Goal: Transaction & Acquisition: Book appointment/travel/reservation

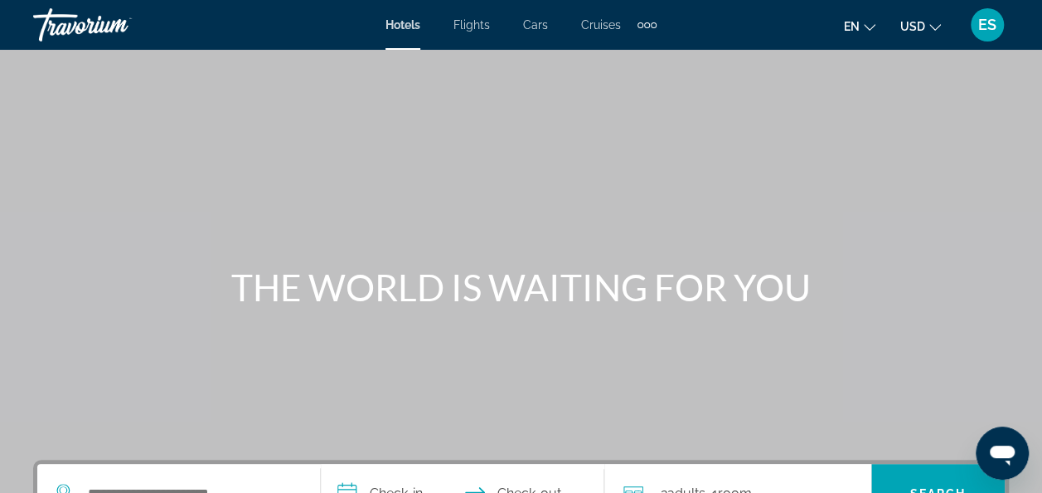
click at [407, 27] on span "Hotels" at bounding box center [403, 24] width 35 height 13
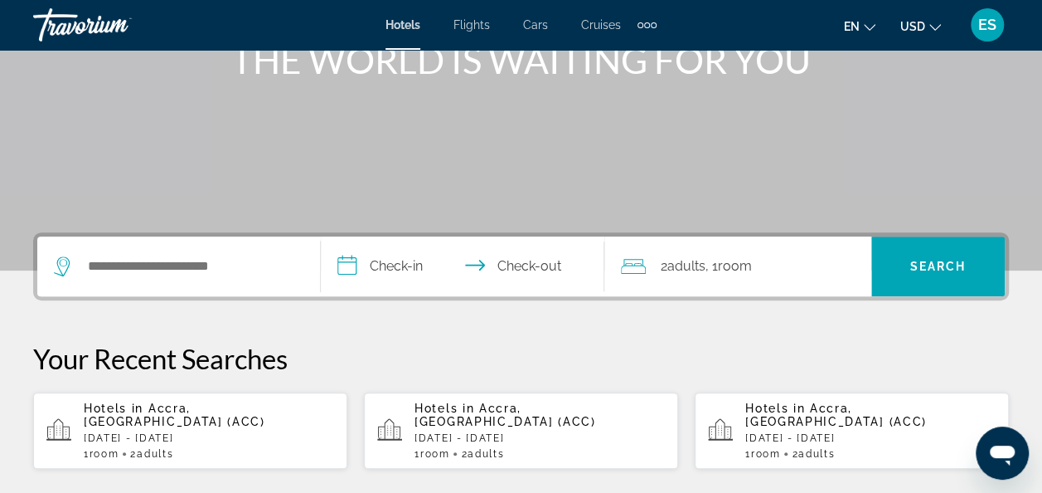
scroll to position [229, 0]
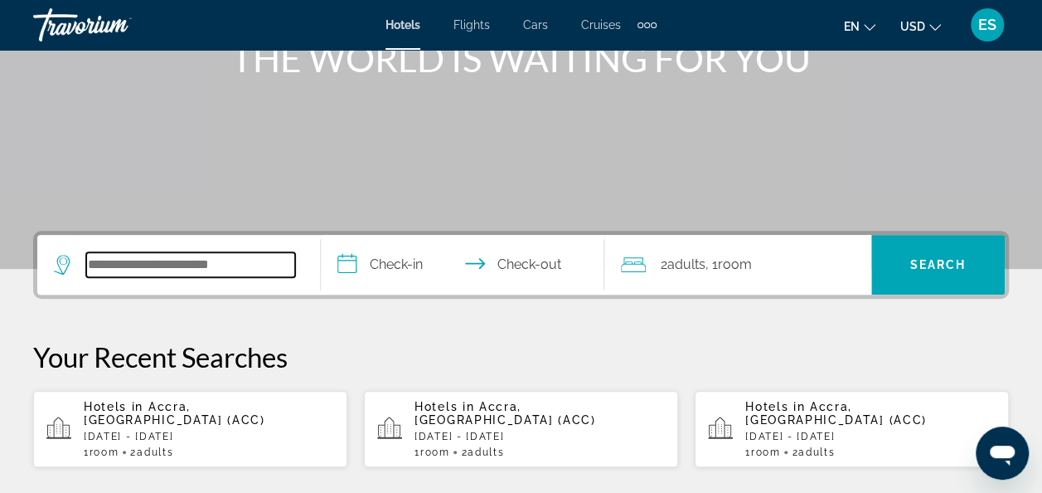
click at [141, 263] on input "Search hotel destination" at bounding box center [190, 264] width 209 height 25
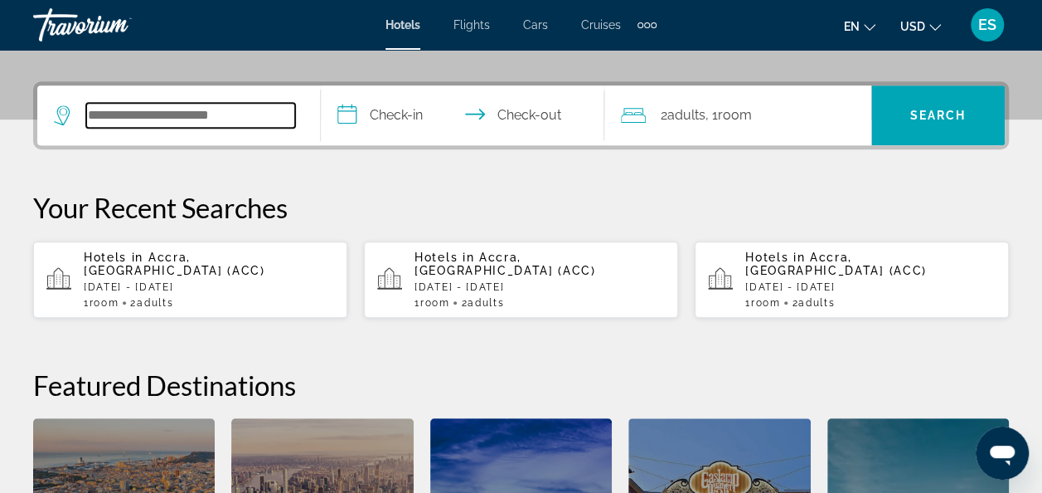
scroll to position [405, 0]
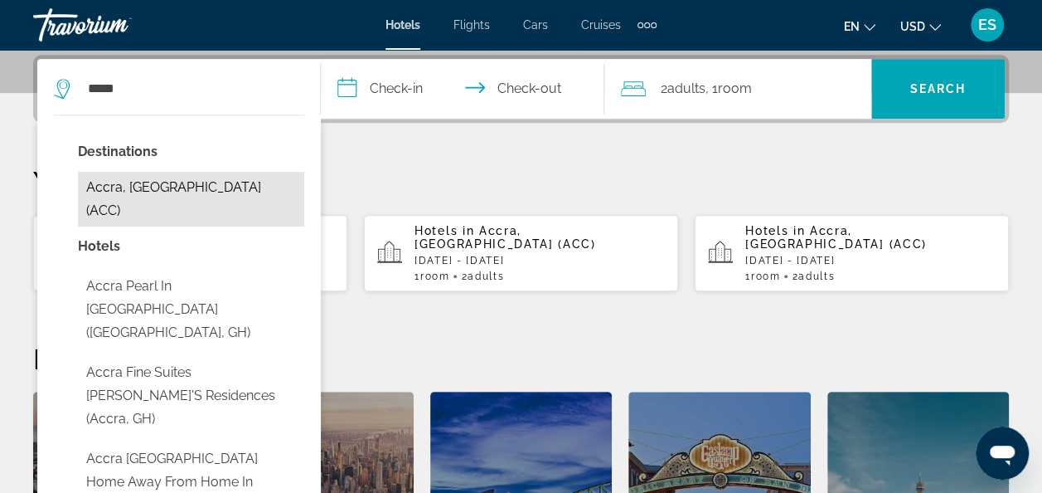
click at [136, 184] on button "Accra, [GEOGRAPHIC_DATA] (ACC)" at bounding box center [191, 199] width 226 height 55
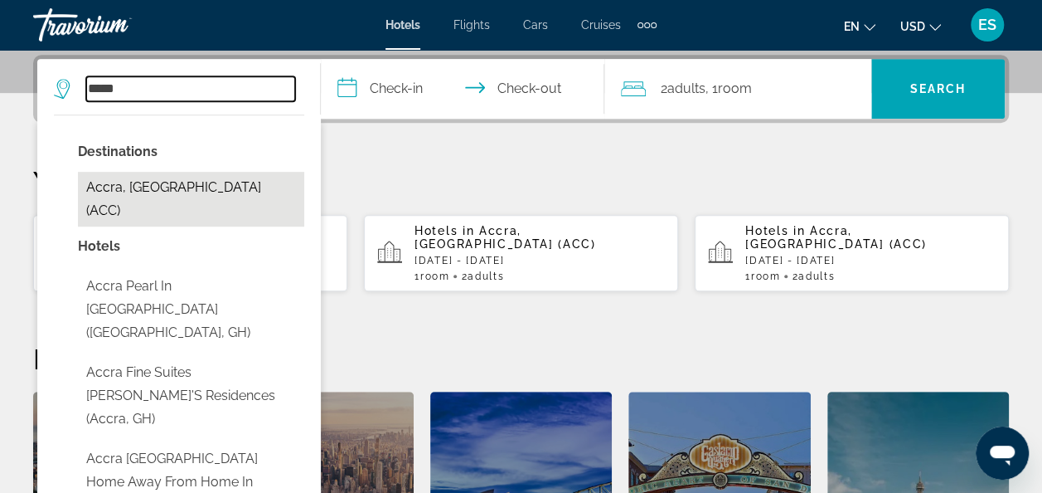
type input "**********"
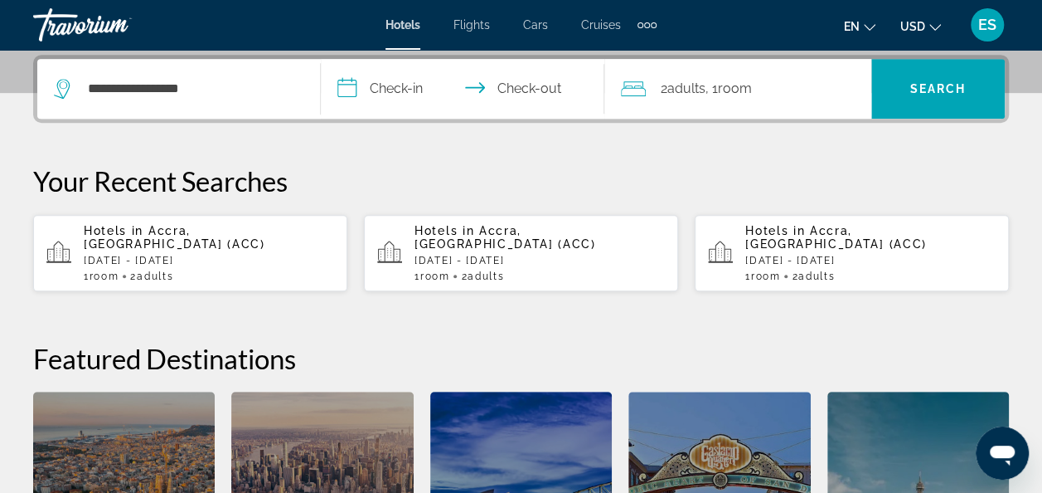
click at [400, 85] on input "**********" at bounding box center [466, 91] width 290 height 65
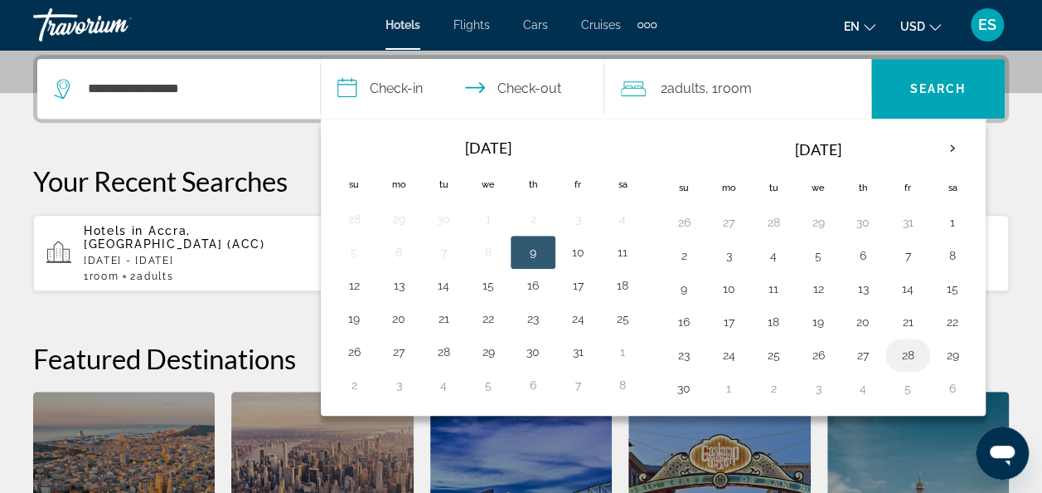
click at [901, 354] on button "28" at bounding box center [908, 354] width 27 height 23
click at [947, 149] on th "Next month" at bounding box center [952, 148] width 45 height 36
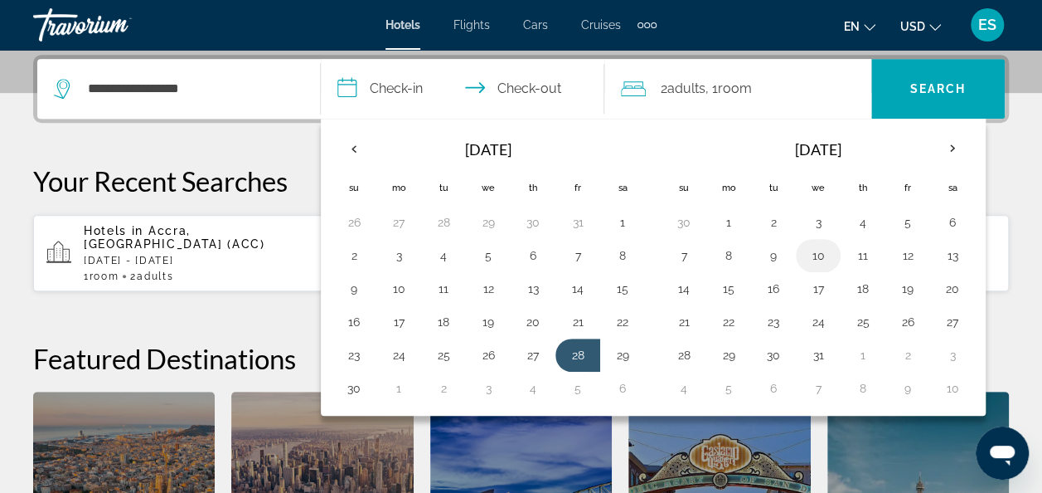
click at [813, 252] on button "10" at bounding box center [818, 255] width 27 height 23
type input "**********"
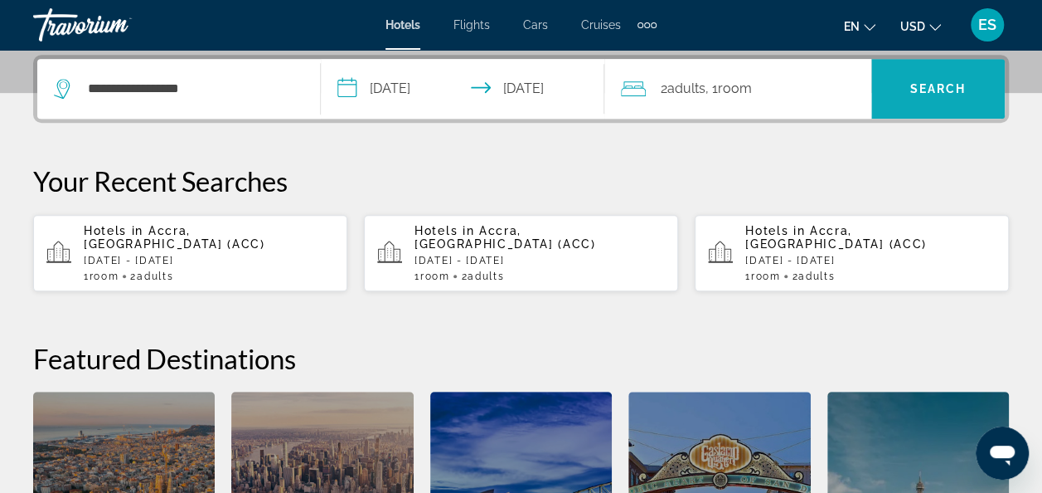
click at [941, 90] on span "Search" at bounding box center [938, 88] width 56 height 13
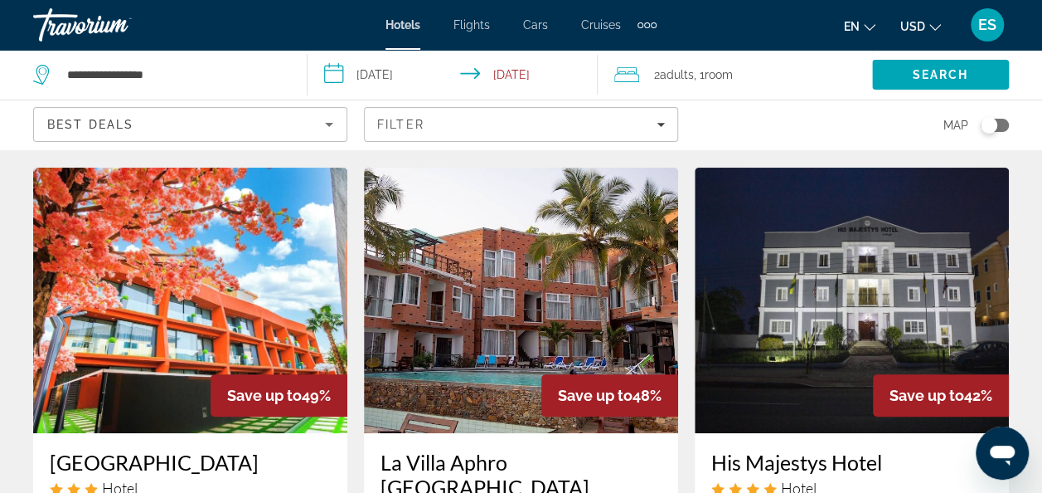
scroll to position [39, 0]
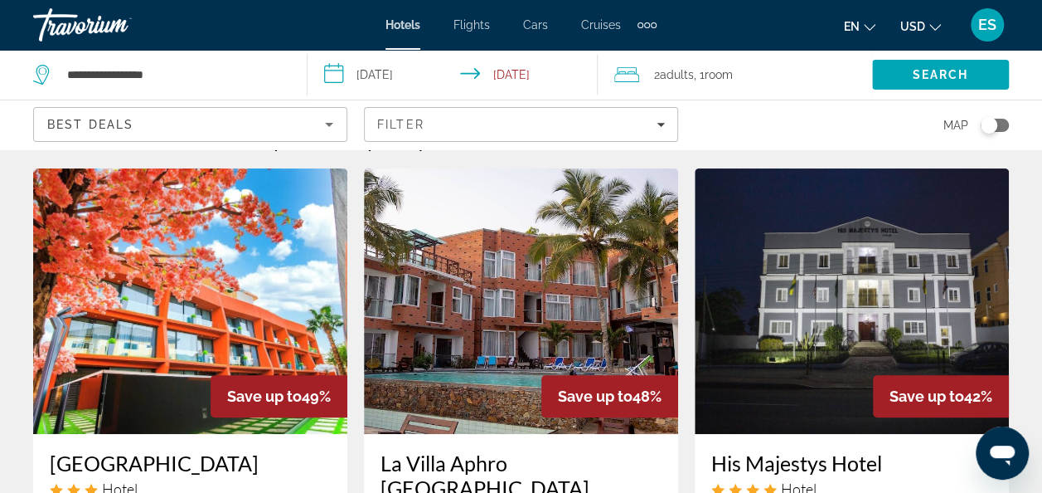
click at [331, 126] on icon "Sort by" at bounding box center [329, 124] width 20 height 20
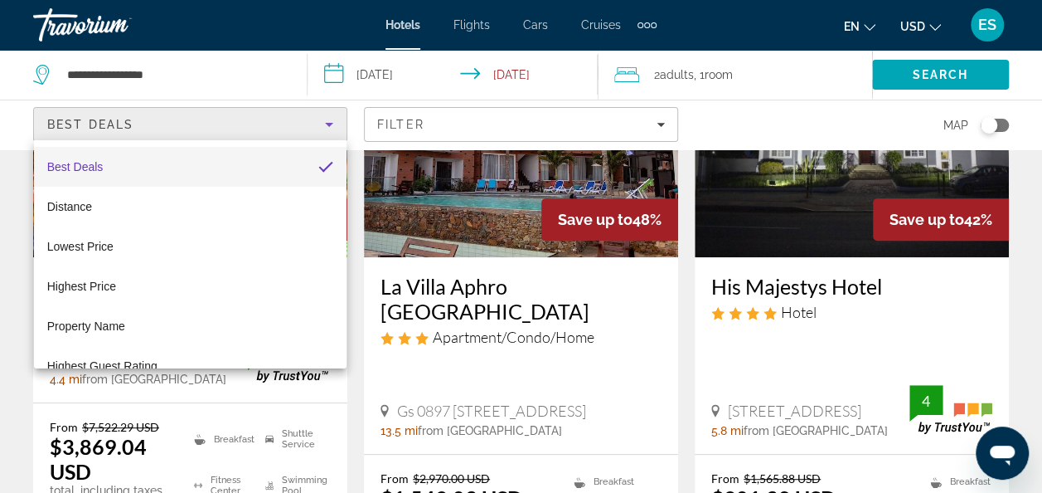
scroll to position [208, 0]
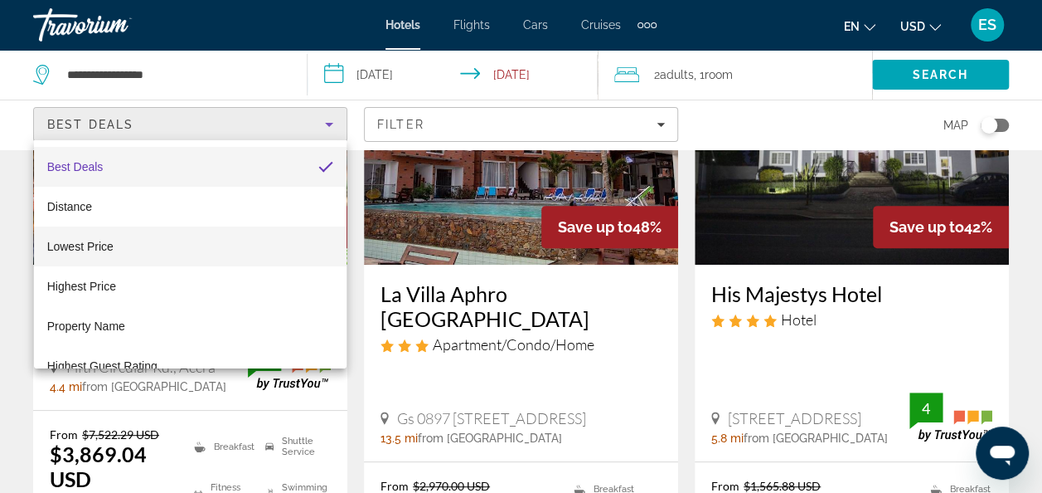
click at [53, 249] on span "Lowest Price" at bounding box center [80, 246] width 66 height 13
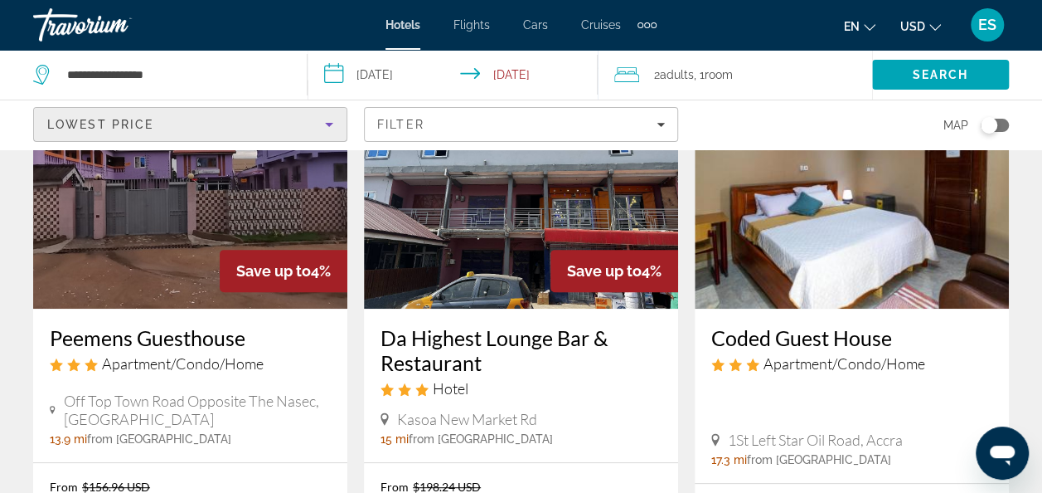
scroll to position [156, 0]
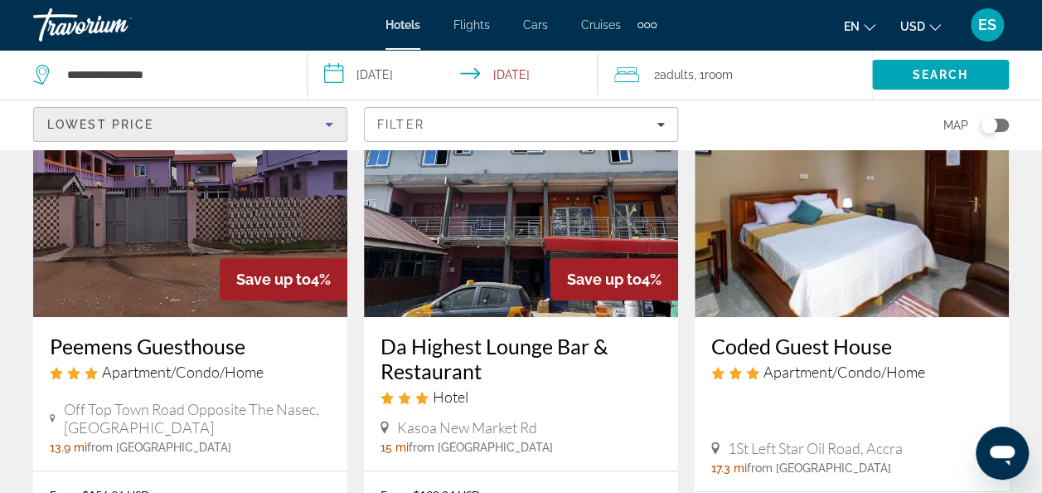
click at [318, 125] on div "Lowest Price" at bounding box center [186, 124] width 278 height 20
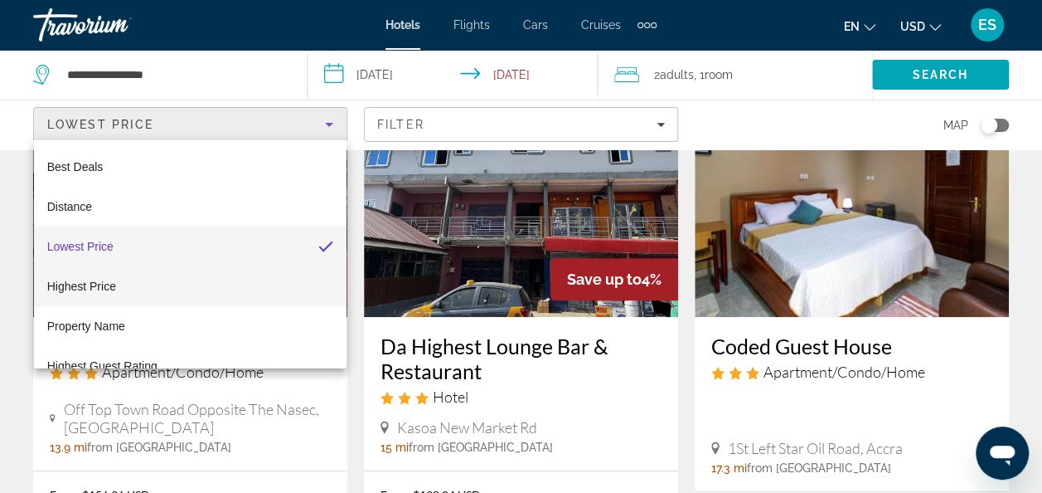
click at [67, 293] on span "Highest Price" at bounding box center [81, 286] width 69 height 20
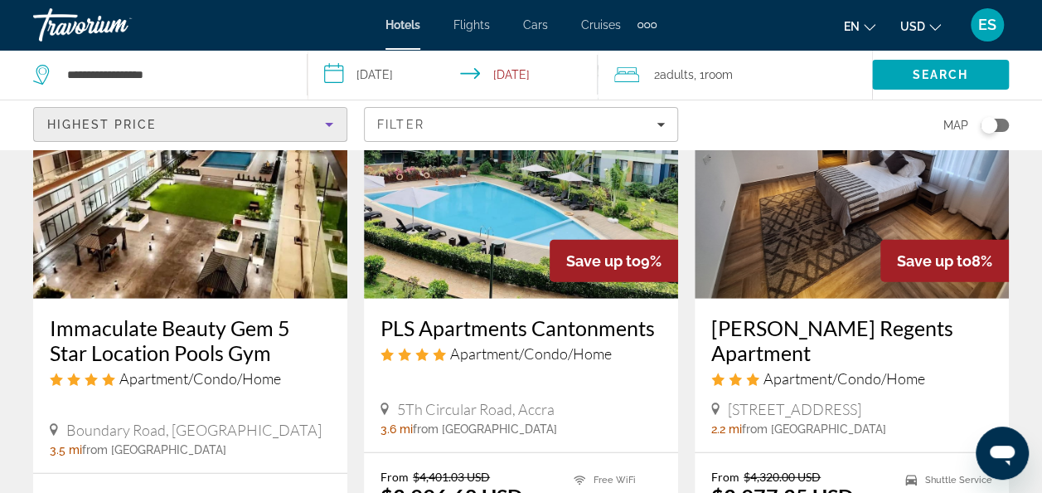
scroll to position [2037, 0]
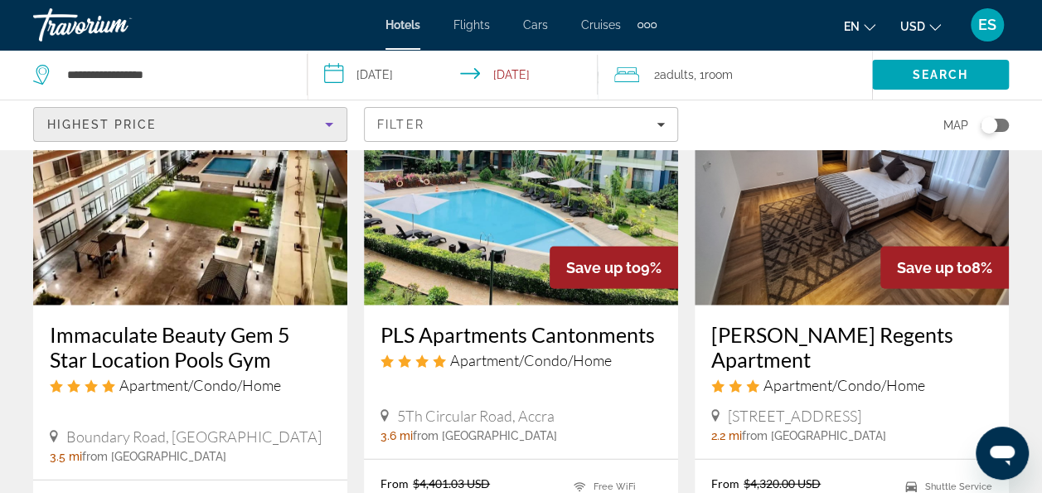
click at [330, 124] on icon "Sort by" at bounding box center [329, 125] width 8 height 4
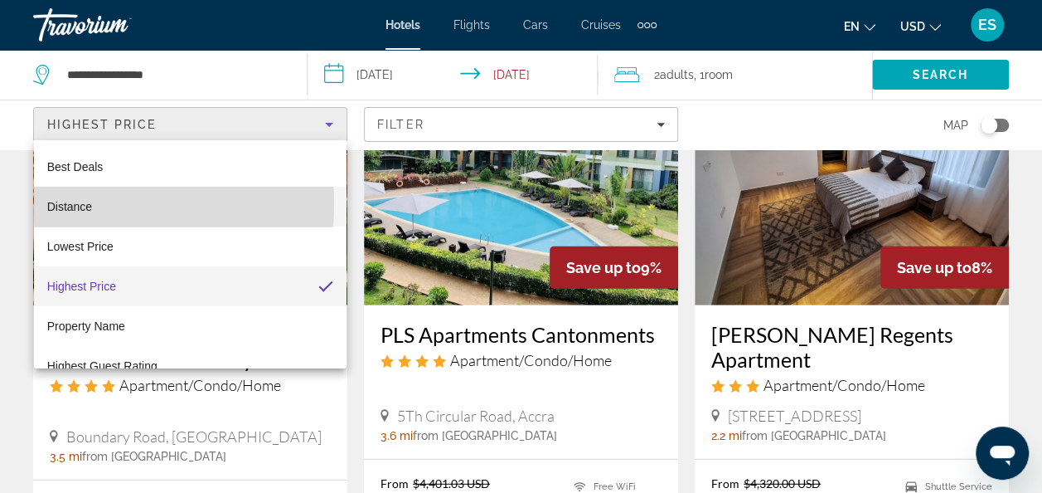
click at [66, 202] on span "Distance" at bounding box center [69, 206] width 45 height 13
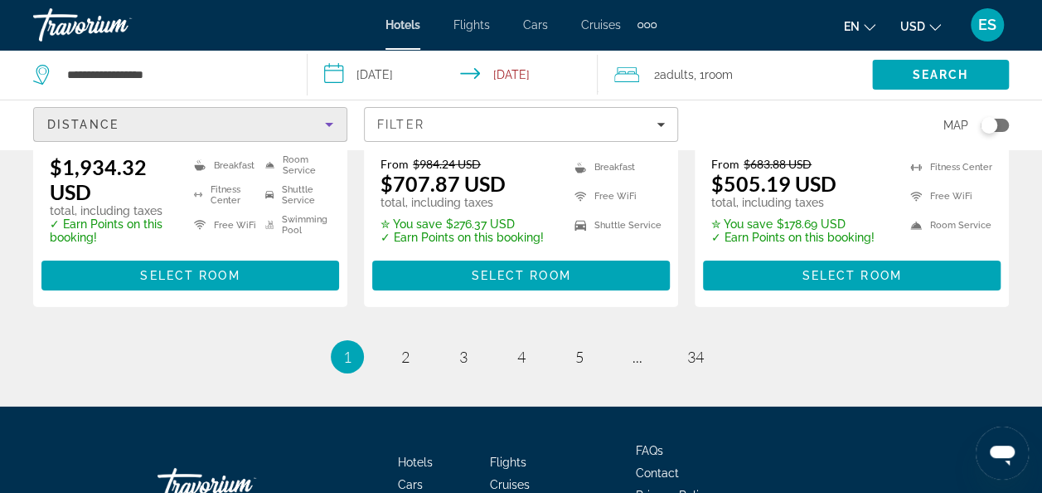
scroll to position [2483, 0]
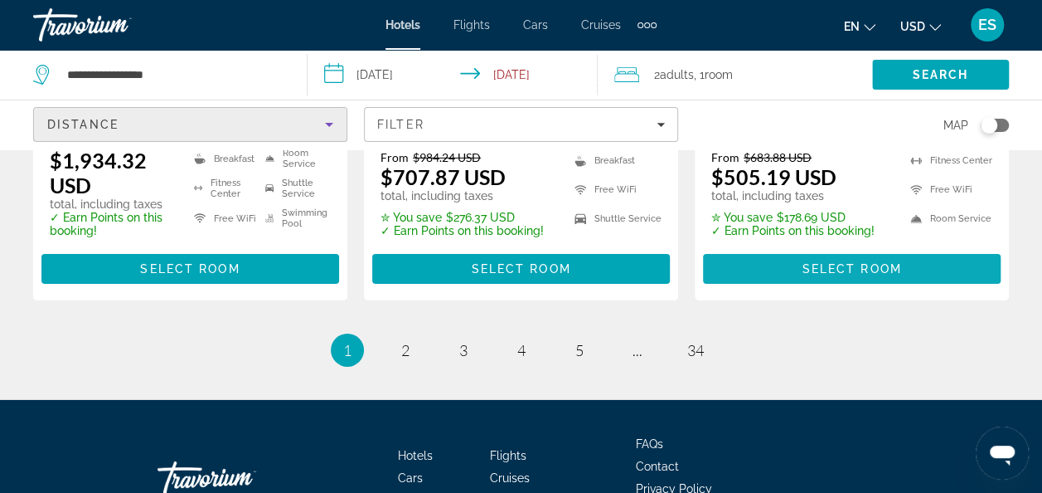
click at [844, 262] on span "Select Room" at bounding box center [852, 268] width 100 height 13
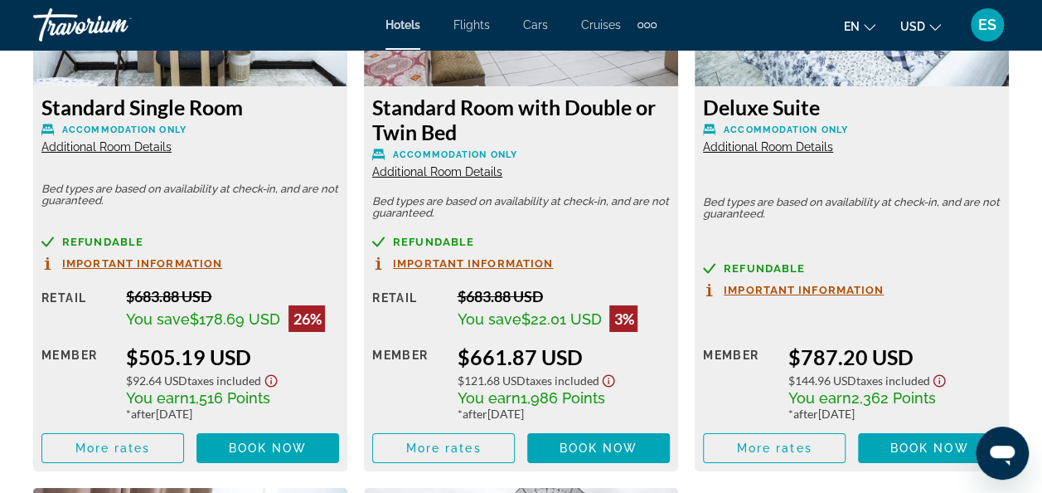
scroll to position [2757, 0]
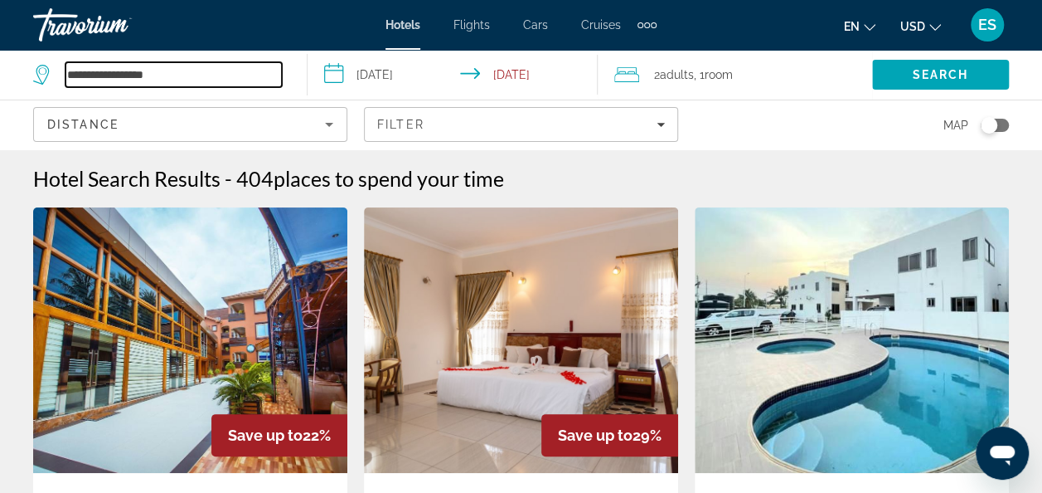
click at [191, 75] on input "**********" at bounding box center [174, 74] width 216 height 25
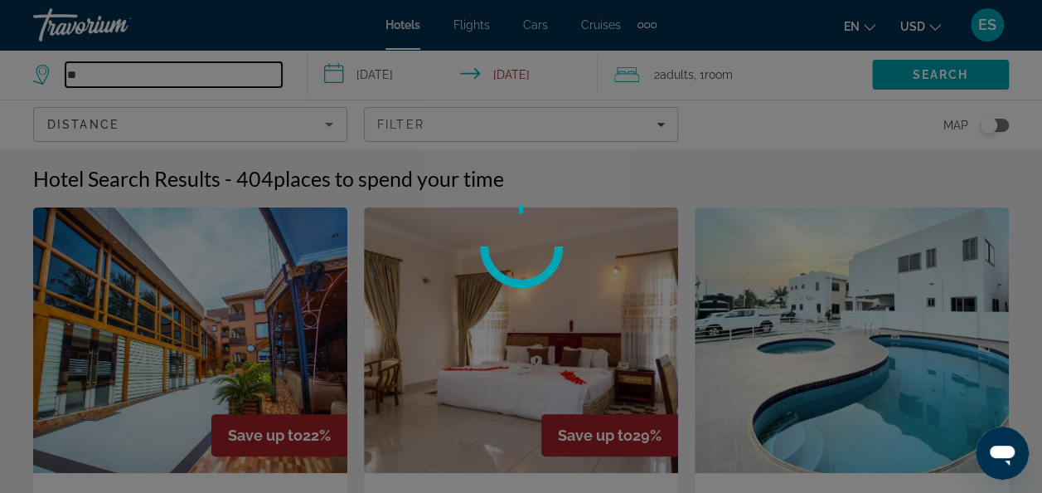
type input "*"
